Goal: Information Seeking & Learning: Find specific fact

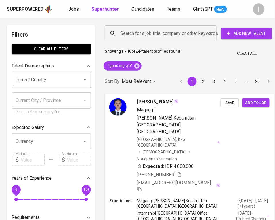
click at [151, 33] on input "Search for a job title, company or other keywords" at bounding box center [162, 33] width 87 height 11
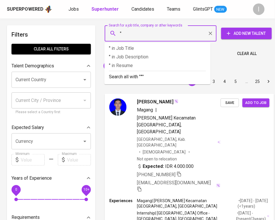
paste input "Notes for Sales: Karena Employer ini dari High Risk Industry, tolong mintakan d…"
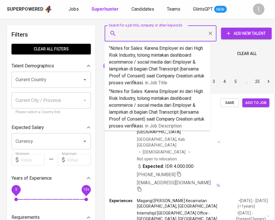
type input ""Notes for Sales: Karena Employer ini dari High Risk Industry, tolong mintakan …"
click at [159, 35] on input ""Notes for Sales: Karena Employer ini dari High Risk Industry, tolong mintakan …" at bounding box center [162, 33] width 87 height 11
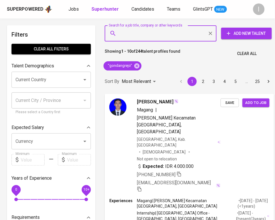
scroll to position [0, 0]
click at [160, 36] on input "Search for a job title, company or other keywords" at bounding box center [162, 33] width 87 height 11
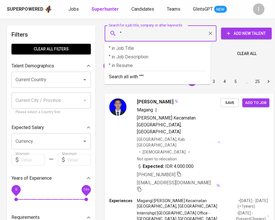
paste input "BELYNA KURNIA ABADI"
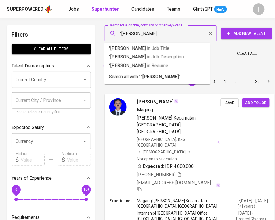
type input ""BELYNA KURNIA ABADI""
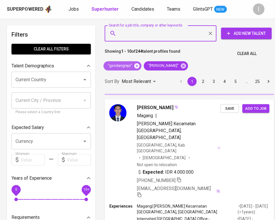
click at [136, 65] on icon at bounding box center [137, 66] width 6 height 6
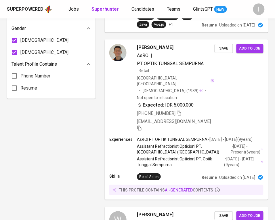
scroll to position [527, 0]
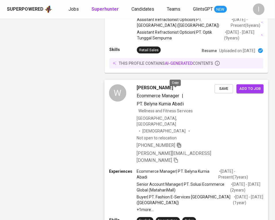
click at [177, 143] on icon "button" at bounding box center [179, 145] width 5 height 5
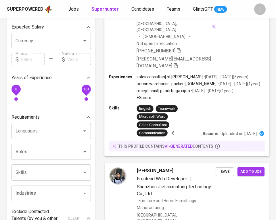
scroll to position [0, 0]
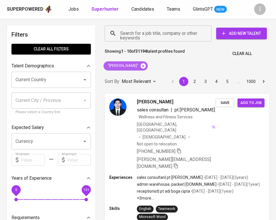
click at [146, 65] on icon at bounding box center [143, 66] width 6 height 6
click at [165, 35] on input "Search for a job title, company or other keywords" at bounding box center [160, 33] width 82 height 11
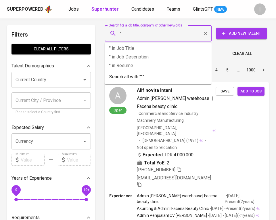
paste input "Aulia Sannya"
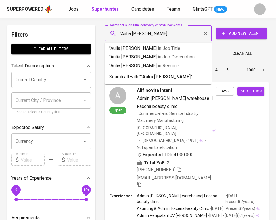
type input ""Aulia Sannya""
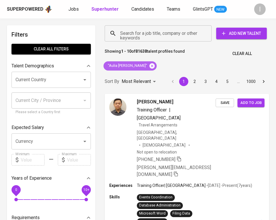
click at [149, 66] on icon at bounding box center [151, 65] width 5 height 5
click at [158, 38] on input "Search for a job title, company or other keywords" at bounding box center [160, 33] width 82 height 11
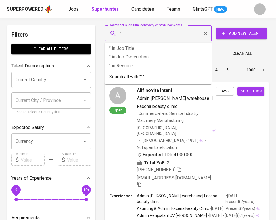
paste input "Novian Dwi Pradiktia"
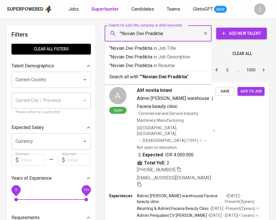
type input ""Novian Dwi Pradiktia""
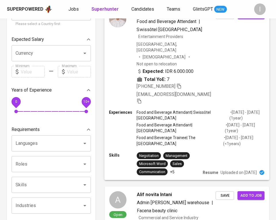
scroll to position [94, 0]
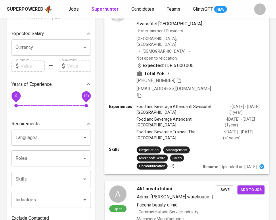
click at [180, 77] on icon "button" at bounding box center [179, 79] width 5 height 5
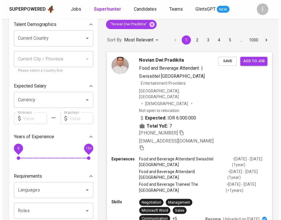
scroll to position [47, 0]
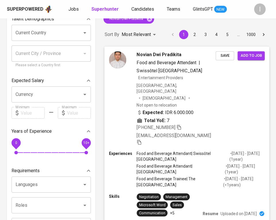
click at [204, 109] on div "Expected: IDR 6.000.000 Total YoE: 7" at bounding box center [176, 116] width 79 height 15
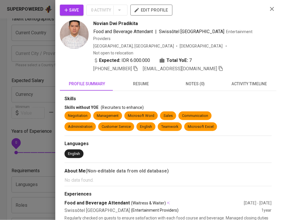
click at [135, 66] on icon "button" at bounding box center [135, 68] width 4 height 5
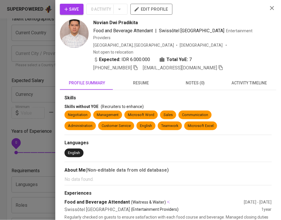
scroll to position [0, 0]
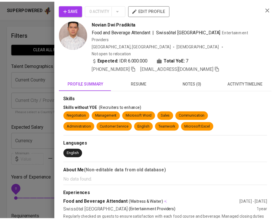
scroll to position [47, 0]
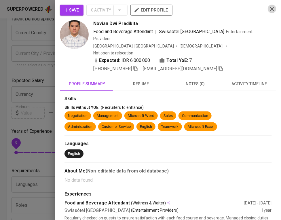
click at [270, 8] on icon "button" at bounding box center [272, 9] width 4 height 4
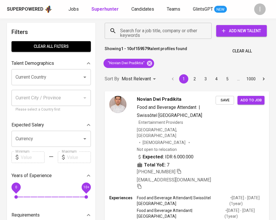
scroll to position [0, 0]
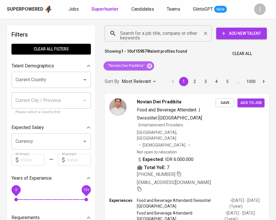
drag, startPoint x: 151, startPoint y: 67, endPoint x: 163, endPoint y: 34, distance: 34.4
click at [151, 67] on icon at bounding box center [149, 65] width 5 height 5
click at [163, 35] on input "Search for a job title, company or other keywords" at bounding box center [160, 33] width 82 height 11
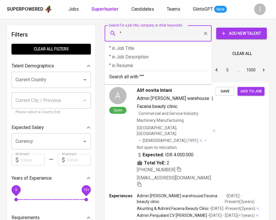
paste input "Propan Dekorindo Raya"
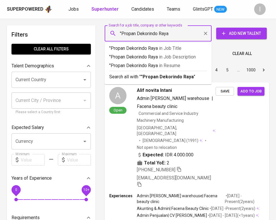
type input ""Propan Dekorindo Raya""
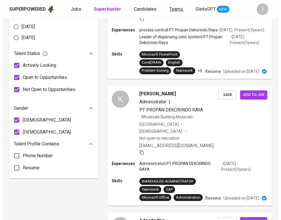
scroll to position [456, 0]
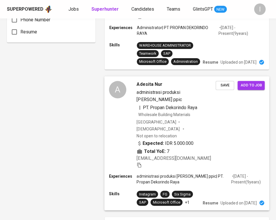
click at [208, 119] on div "Indonesia Female Not open to relocation" at bounding box center [176, 129] width 79 height 20
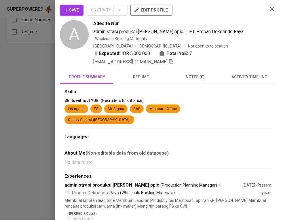
click at [143, 78] on span "resume" at bounding box center [140, 76] width 47 height 7
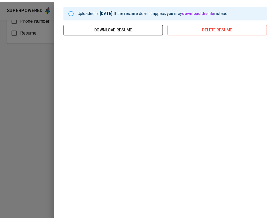
scroll to position [0, 0]
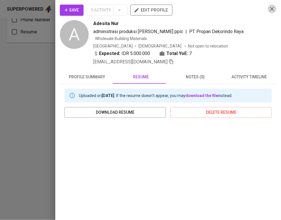
click at [268, 7] on icon "button" at bounding box center [271, 8] width 7 height 7
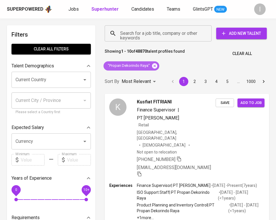
click at [152, 67] on icon at bounding box center [154, 65] width 5 height 5
click at [166, 37] on input "Search for a job title, company or other keywords" at bounding box center [160, 33] width 82 height 11
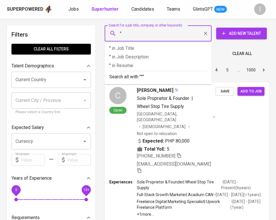
paste input "Rekayasa Energi Bersama"
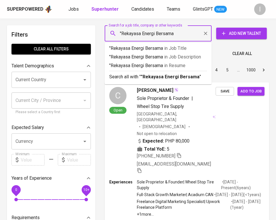
type input ""Rekayasa Energi Bersama""
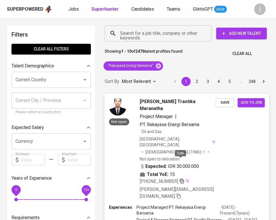
click at [182, 178] on icon "button" at bounding box center [181, 180] width 5 height 5
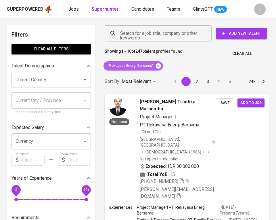
click at [159, 65] on icon at bounding box center [158, 66] width 6 height 6
click at [172, 33] on input "Search for a job title, company or other keywords" at bounding box center [160, 33] width 82 height 11
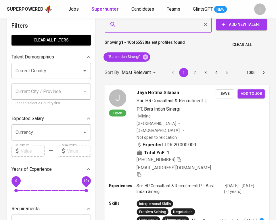
scroll to position [9, 0]
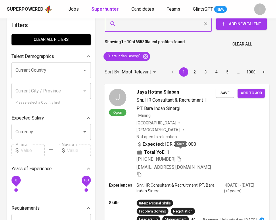
click at [180, 156] on icon "button" at bounding box center [179, 158] width 5 height 5
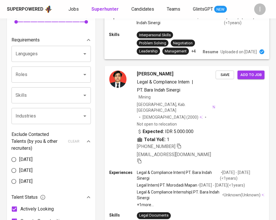
scroll to position [0, 0]
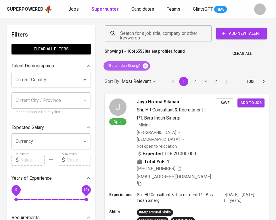
click at [147, 65] on icon at bounding box center [145, 65] width 5 height 5
click at [158, 37] on input "Search for a job title, company or other keywords" at bounding box center [160, 33] width 82 height 11
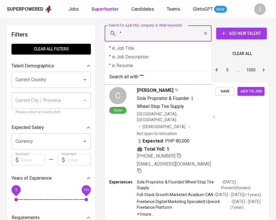
paste input "[PERSON_NAME]"
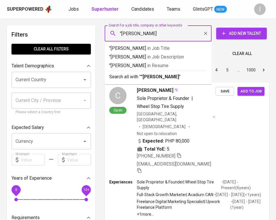
type input ""[PERSON_NAME]""
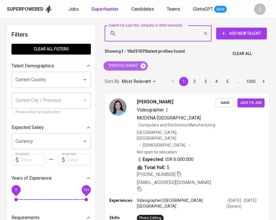
click at [144, 65] on icon at bounding box center [143, 65] width 5 height 5
click at [155, 37] on input "Search for a job title, company or other keywords" at bounding box center [160, 33] width 82 height 11
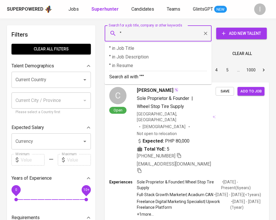
paste input "[PERSON_NAME] [PERSON_NAME]"
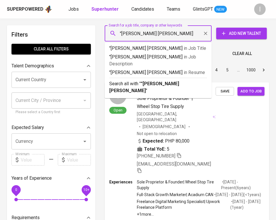
type input ""[PERSON_NAME] Febrianti""
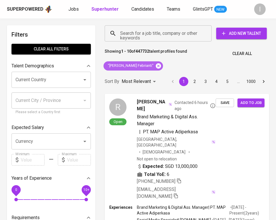
click at [156, 66] on icon at bounding box center [158, 65] width 5 height 5
click at [160, 35] on input "Search for a job title, company or other keywords" at bounding box center [160, 33] width 82 height 11
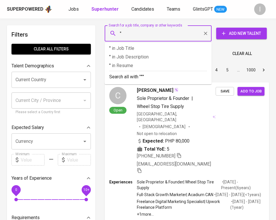
paste input "[PERSON_NAME] Az Zahra"
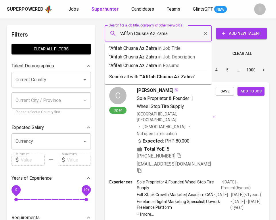
type input ""Afifah Chusna Az Zahra""
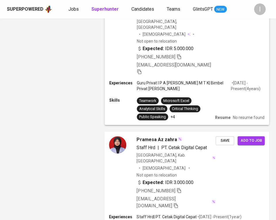
scroll to position [1323, 0]
